Goal: Task Accomplishment & Management: Manage account settings

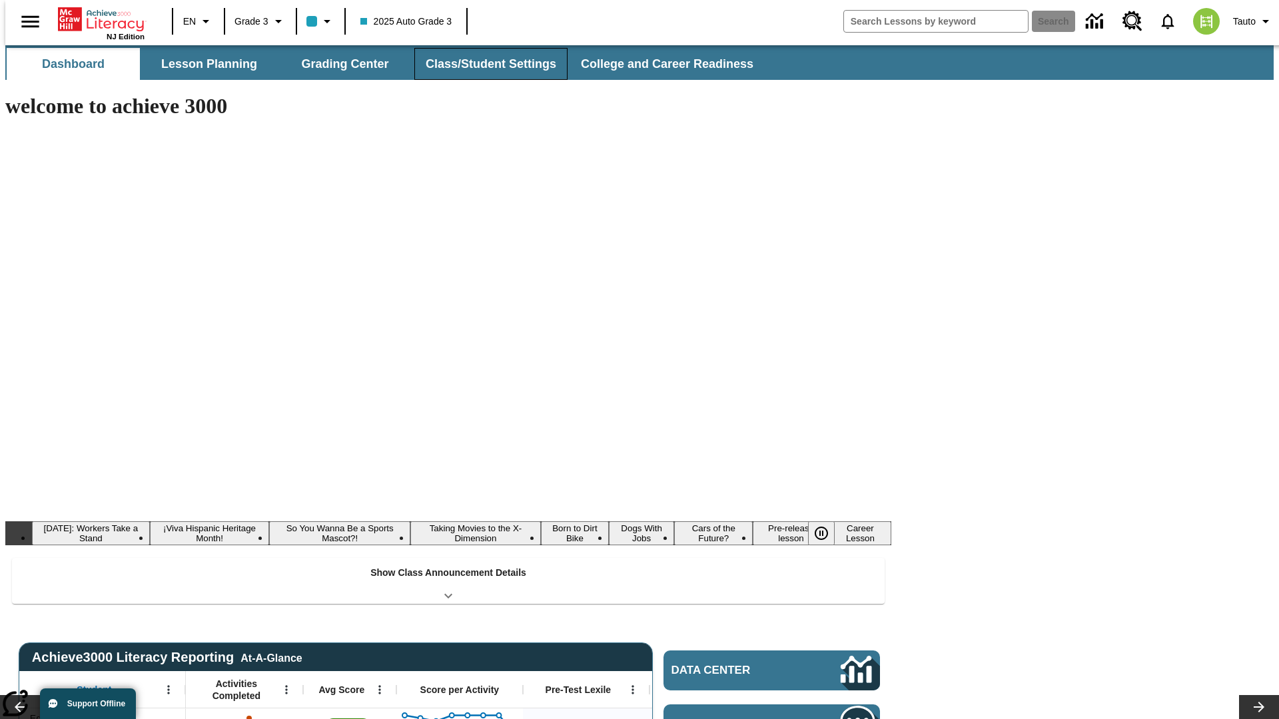
click at [484, 64] on button "Class/Student Settings" at bounding box center [490, 64] width 153 height 32
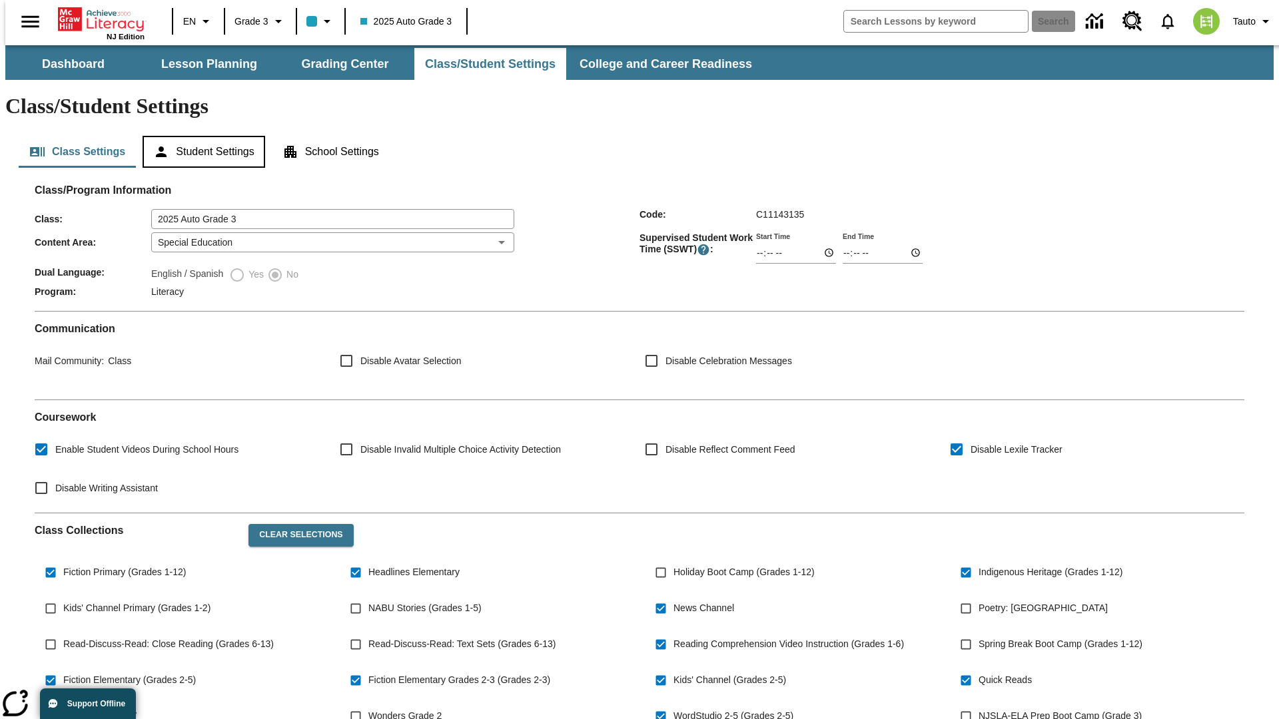
click at [200, 136] on button "Student Settings" at bounding box center [204, 152] width 122 height 32
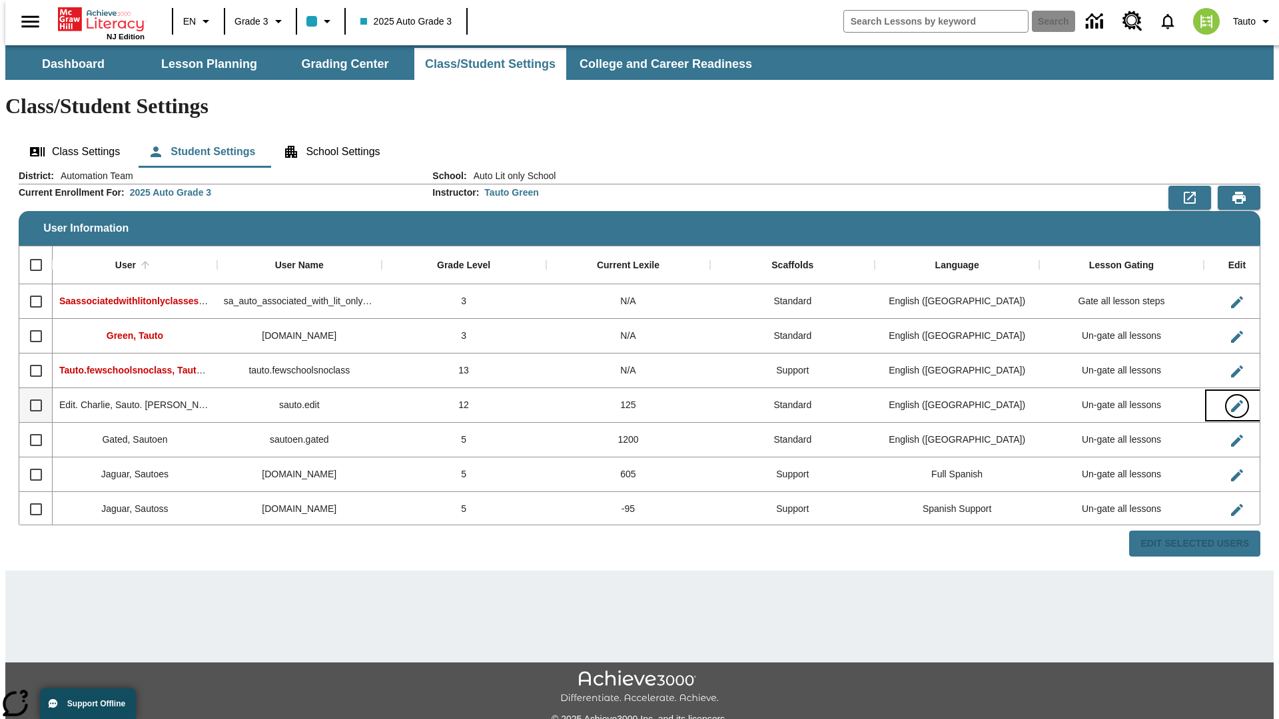
click at [1231, 400] on icon "Edit User" at bounding box center [1237, 406] width 12 height 12
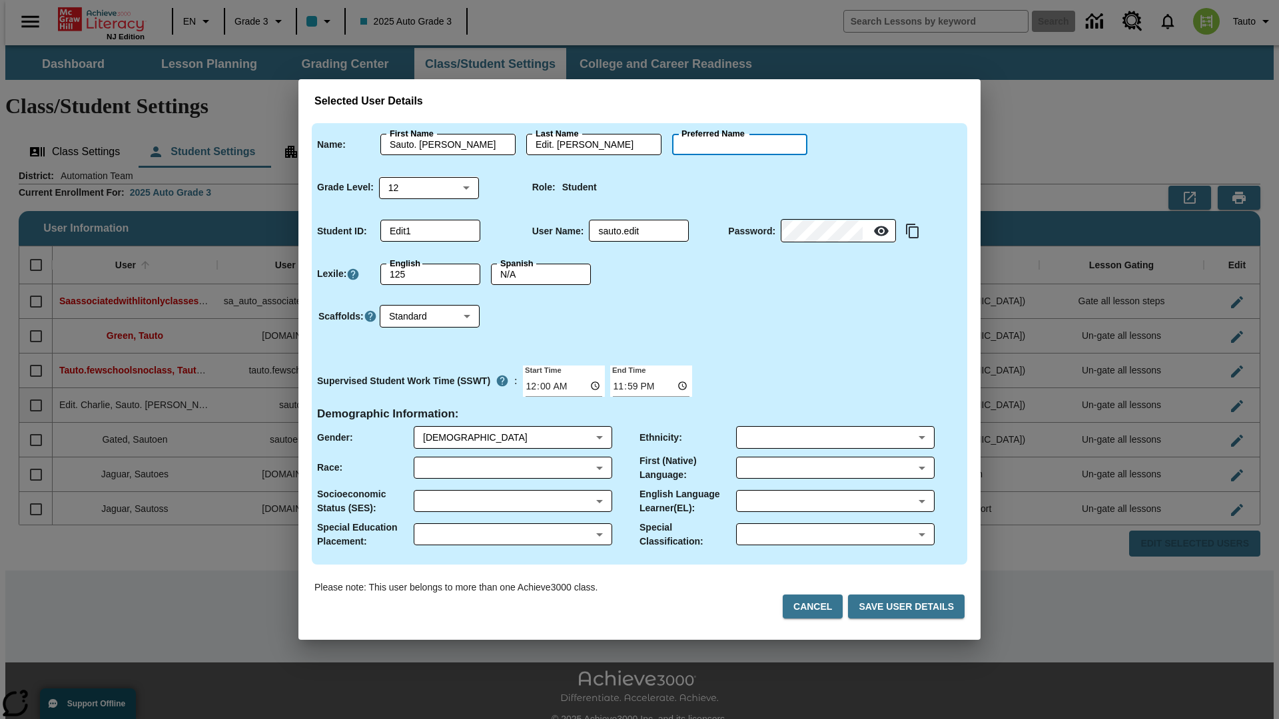
type input "Kieran"
click at [818, 607] on button "Cancel" at bounding box center [813, 607] width 60 height 25
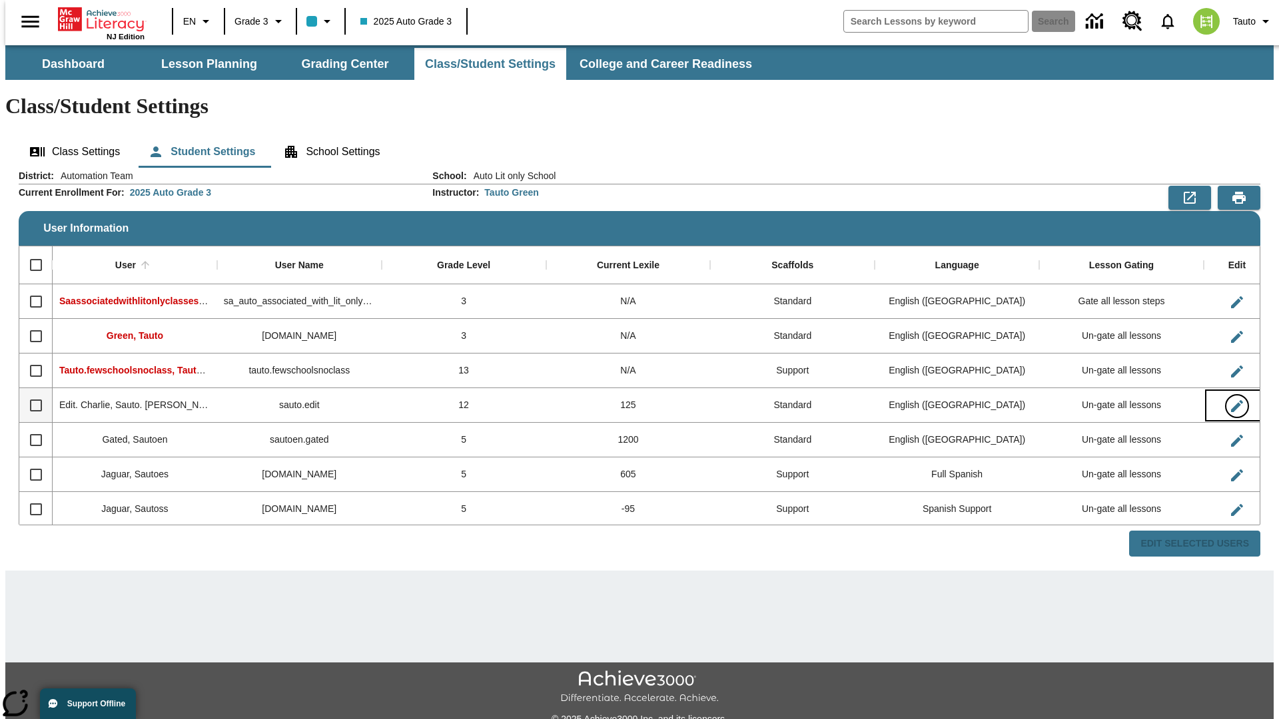
click at [1231, 400] on icon "Edit User" at bounding box center [1237, 406] width 12 height 12
